Goal: Information Seeking & Learning: Learn about a topic

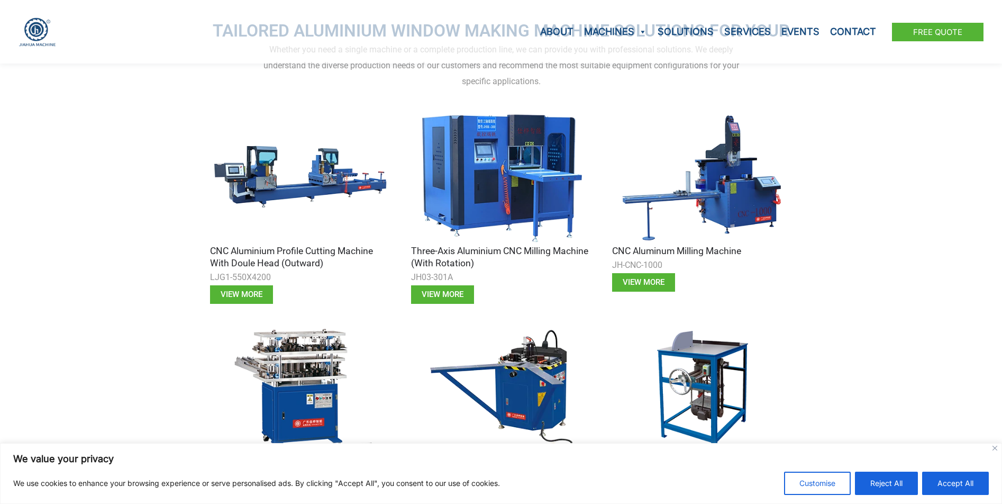
scroll to position [370, 0]
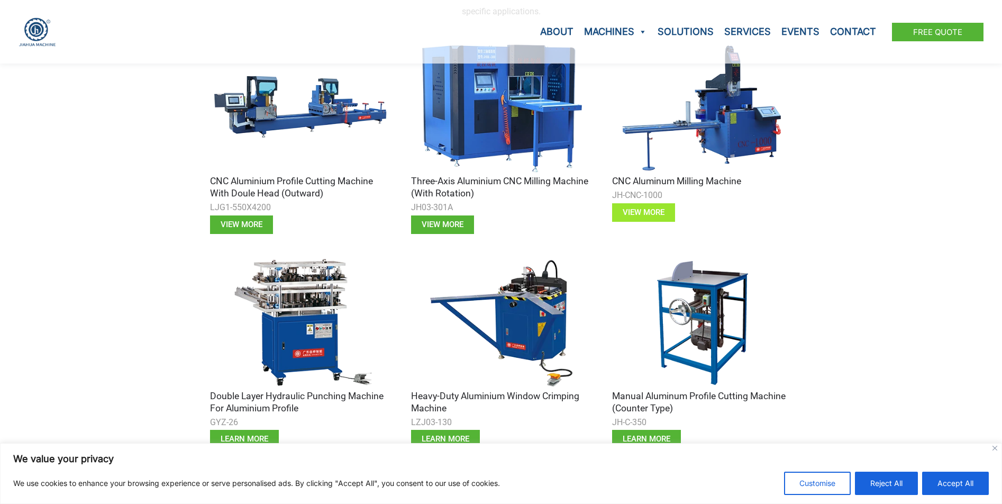
click at [667, 208] on link "View more" at bounding box center [643, 212] width 63 height 19
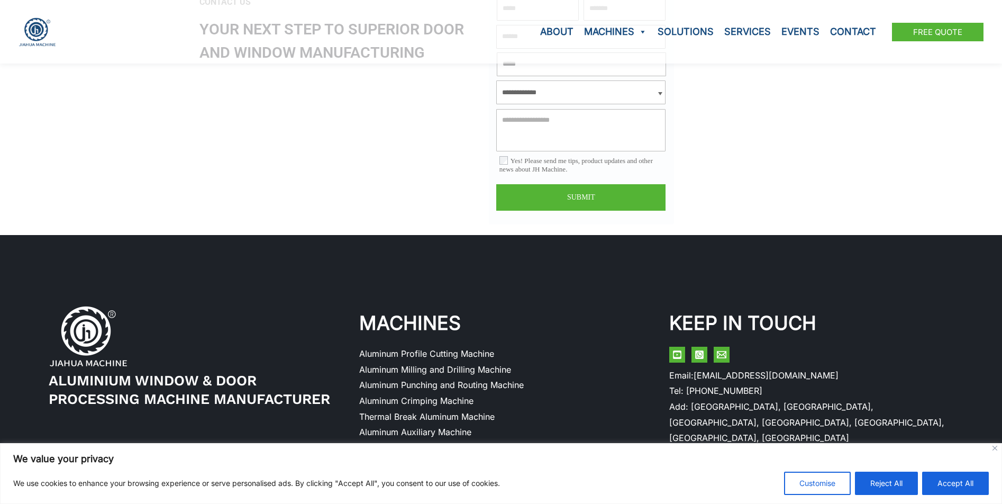
scroll to position [1645, 0]
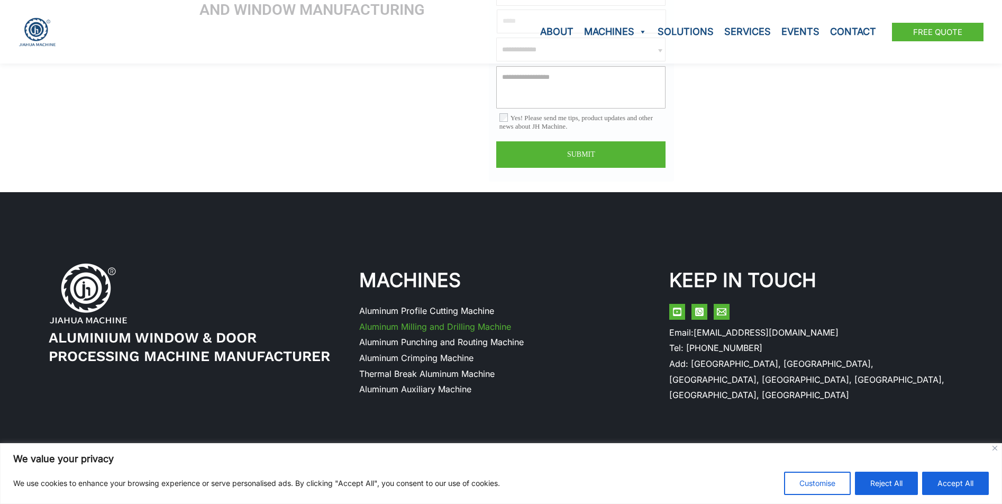
click at [397, 323] on link "Aluminum Milling and Drilling Machine" at bounding box center [435, 326] width 152 height 11
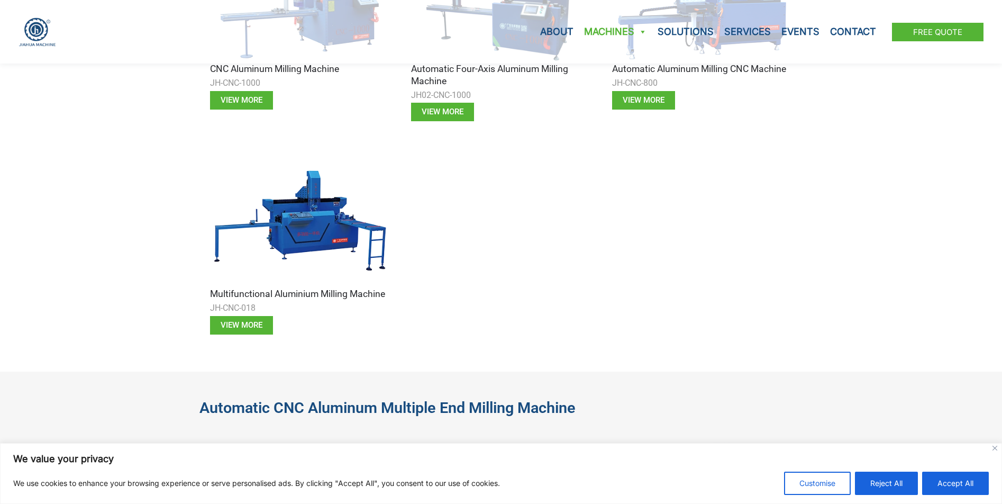
scroll to position [952, 0]
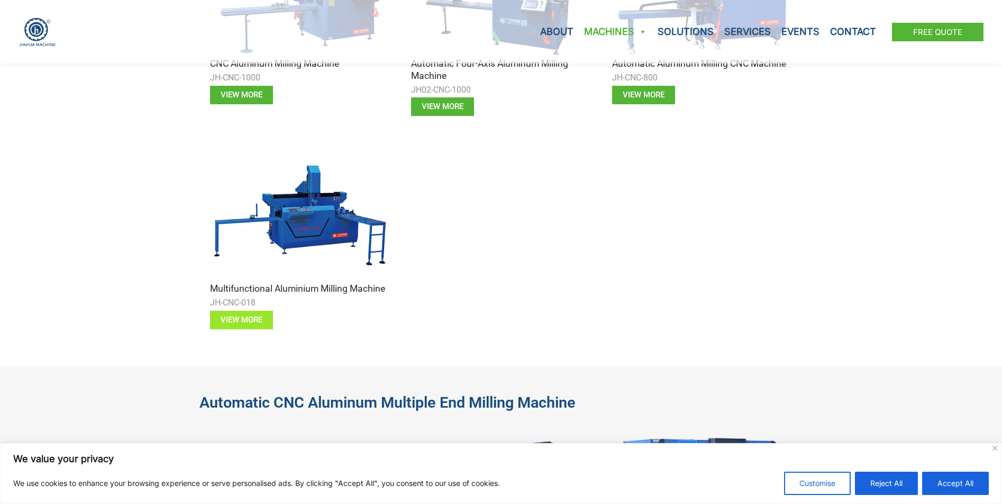
click at [225, 316] on span "view more" at bounding box center [242, 320] width 42 height 8
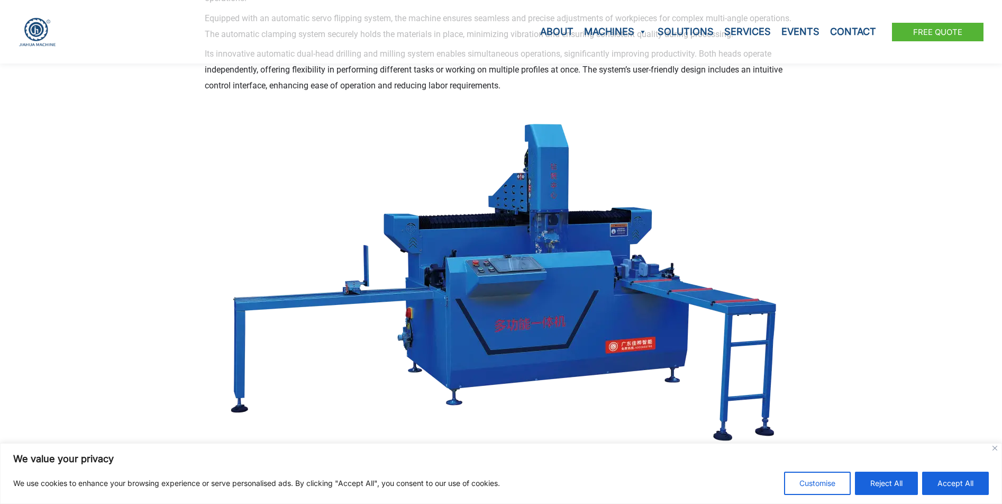
scroll to position [370, 0]
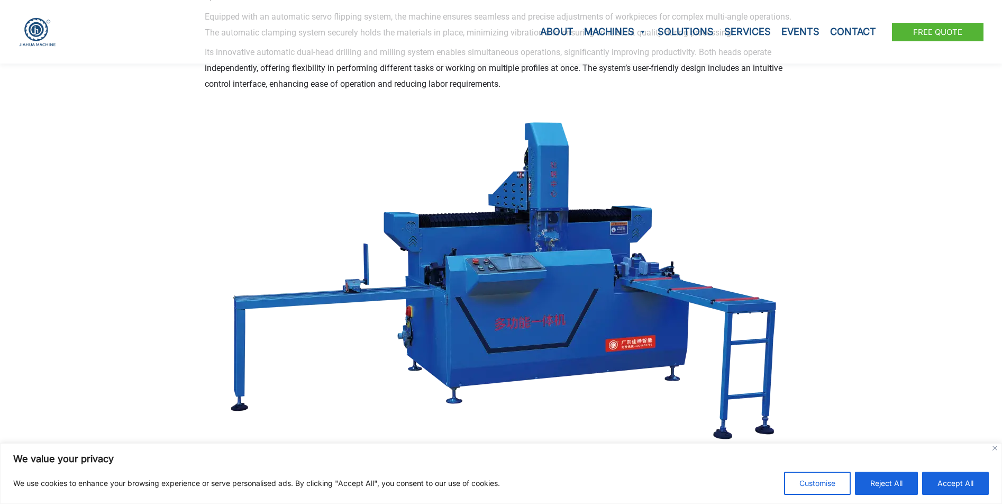
click at [243, 306] on img at bounding box center [500, 278] width 571 height 342
click at [445, 296] on img at bounding box center [500, 278] width 571 height 342
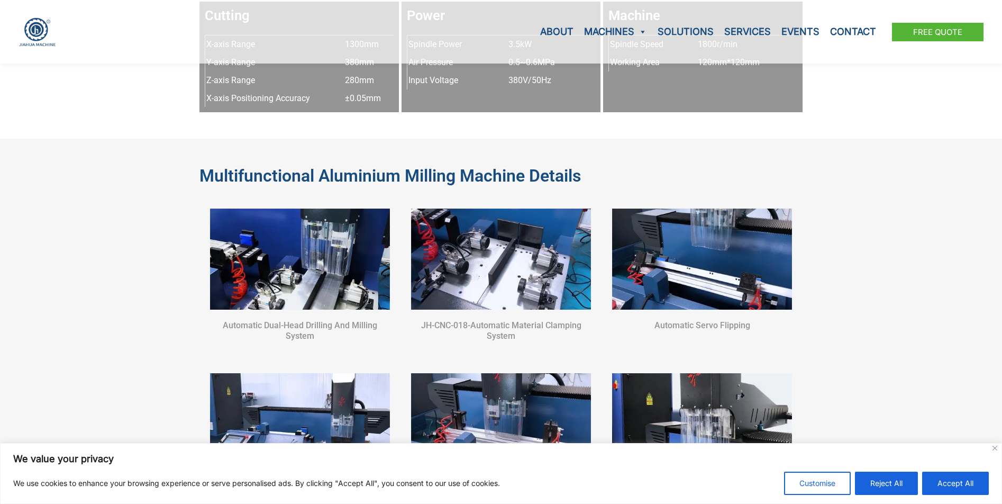
scroll to position [899, 0]
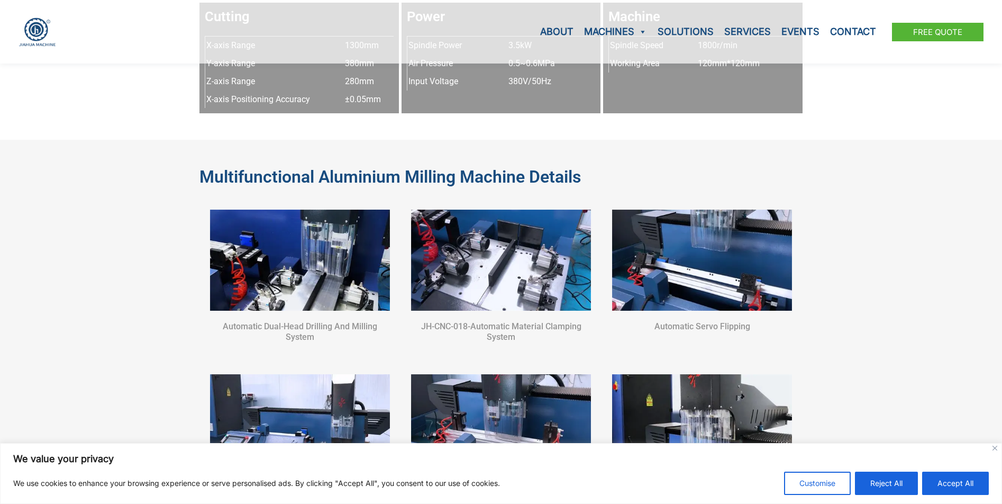
click at [463, 290] on img at bounding box center [501, 259] width 180 height 101
click at [470, 284] on img at bounding box center [501, 259] width 180 height 101
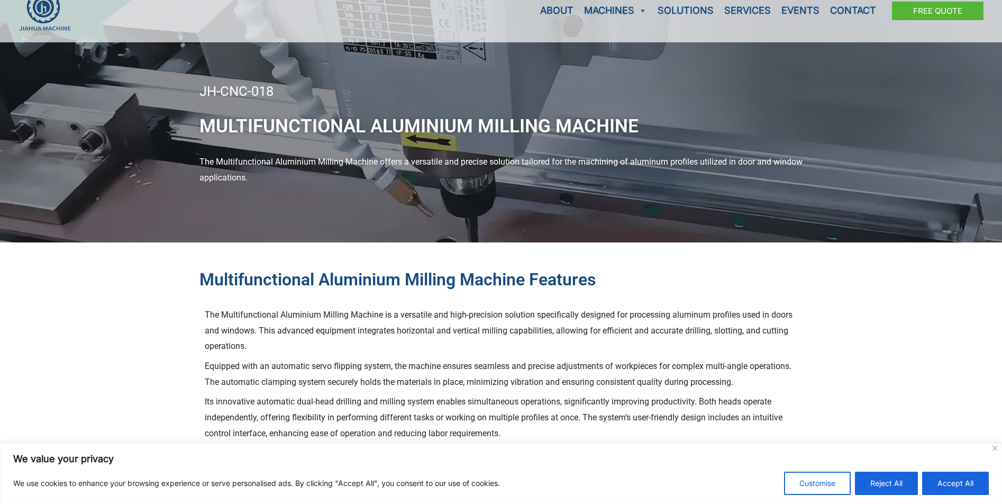
scroll to position [0, 0]
